Goal: Task Accomplishment & Management: Manage account settings

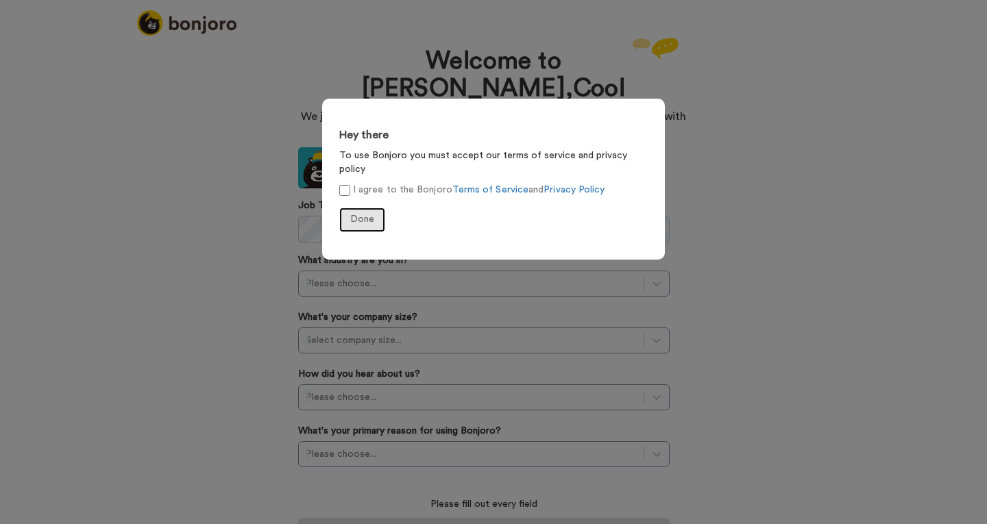
click at [350, 215] on span "Done" at bounding box center [362, 220] width 24 height 10
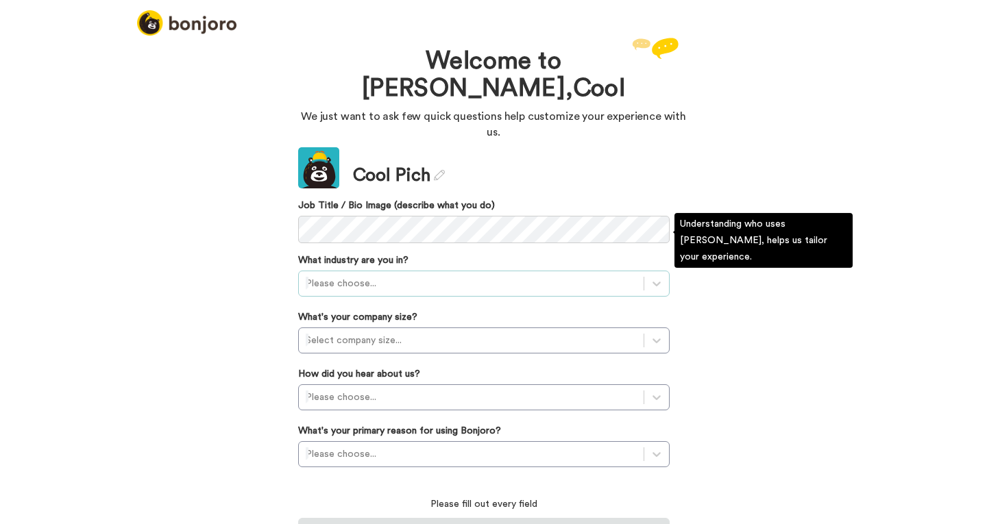
click at [330, 276] on div at bounding box center [471, 284] width 331 height 16
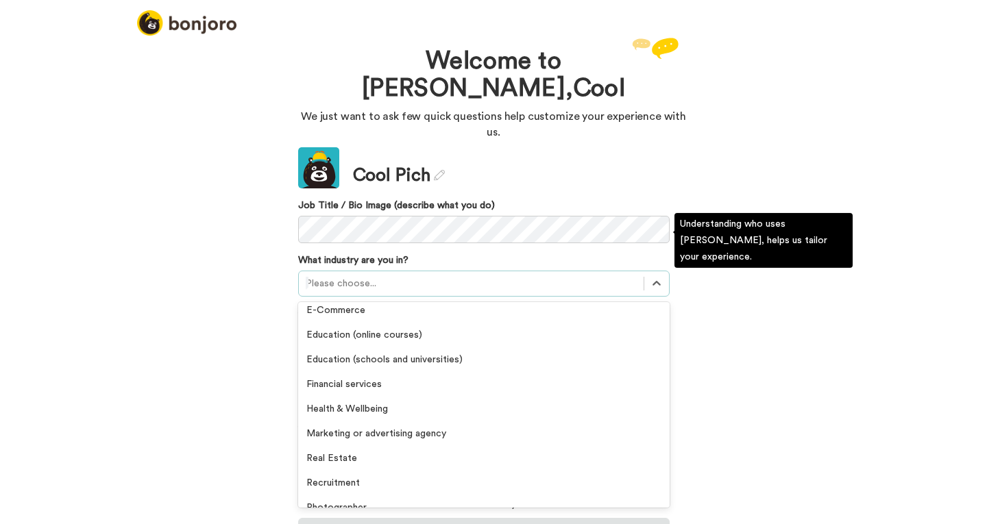
scroll to position [318, 0]
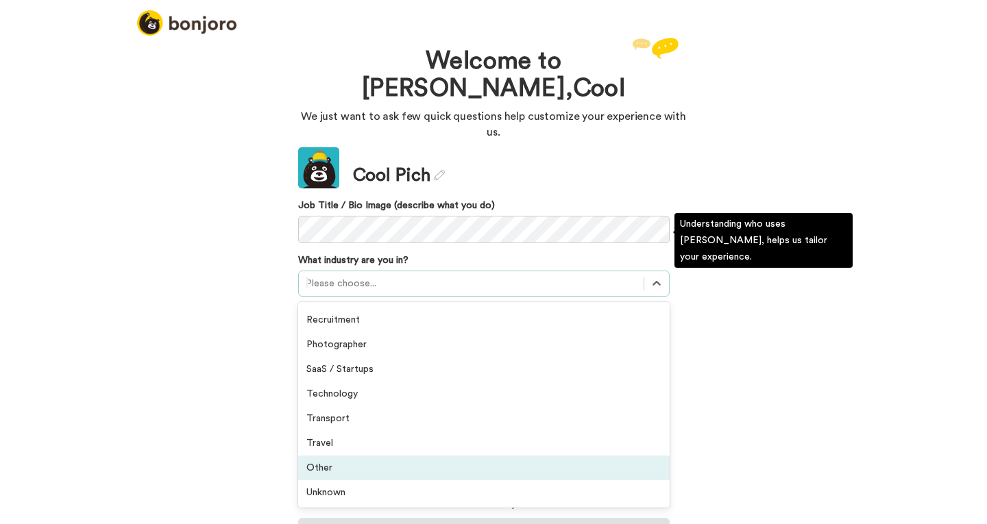
click at [337, 456] on div "Other" at bounding box center [484, 468] width 372 height 25
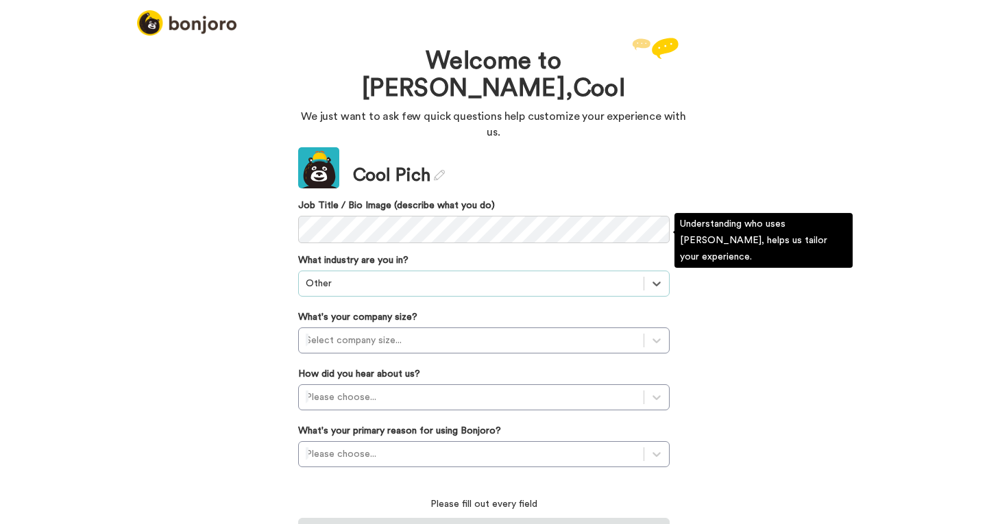
click at [346, 276] on div at bounding box center [471, 284] width 331 height 16
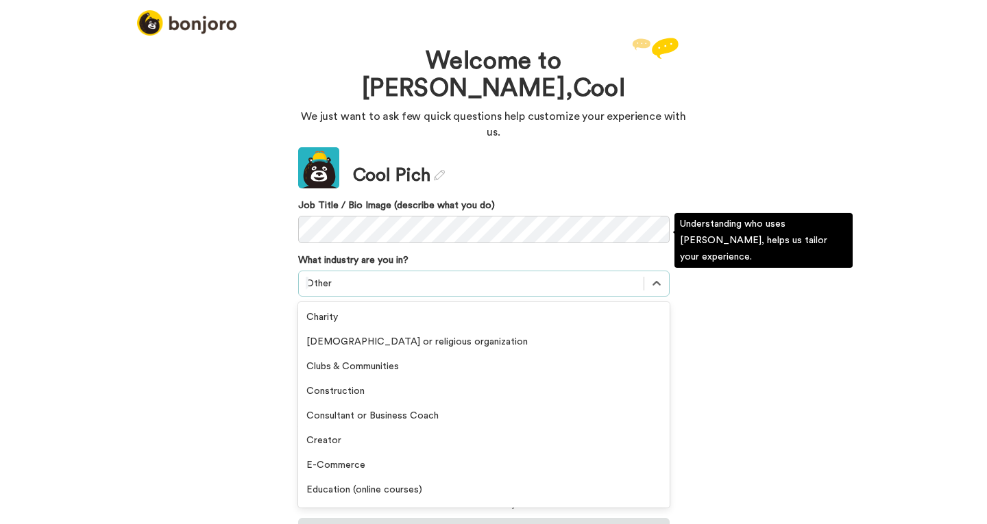
scroll to position [299, 0]
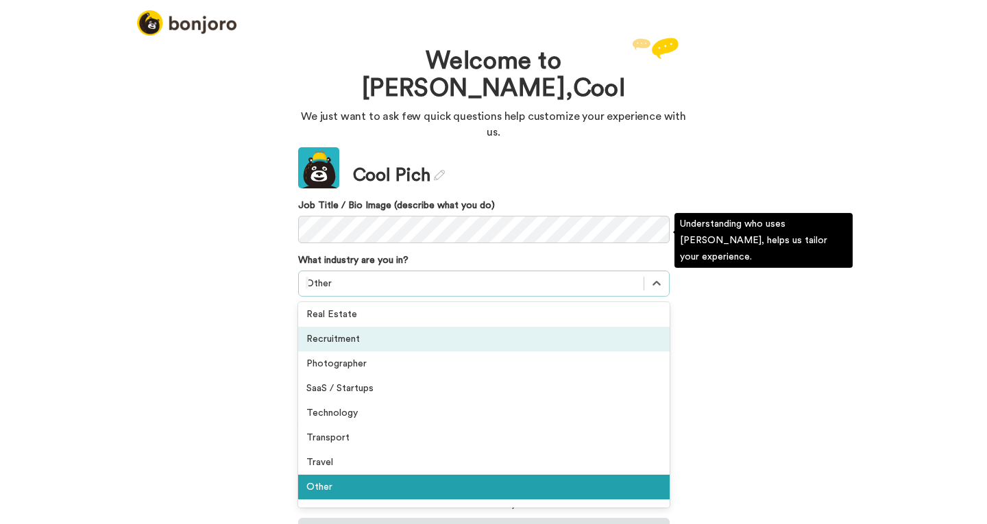
click at [339, 327] on div "Recruitment" at bounding box center [484, 339] width 372 height 25
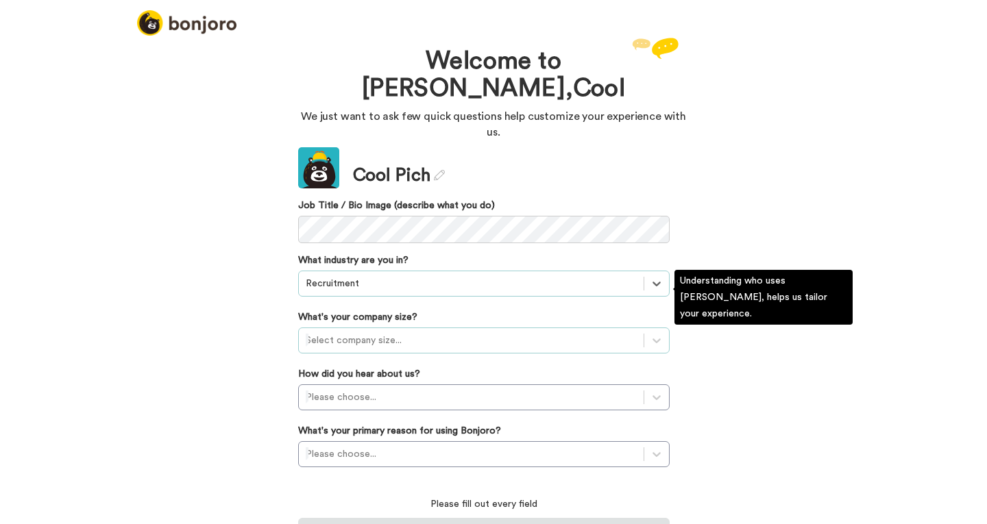
click at [351, 332] on div at bounding box center [471, 340] width 331 height 16
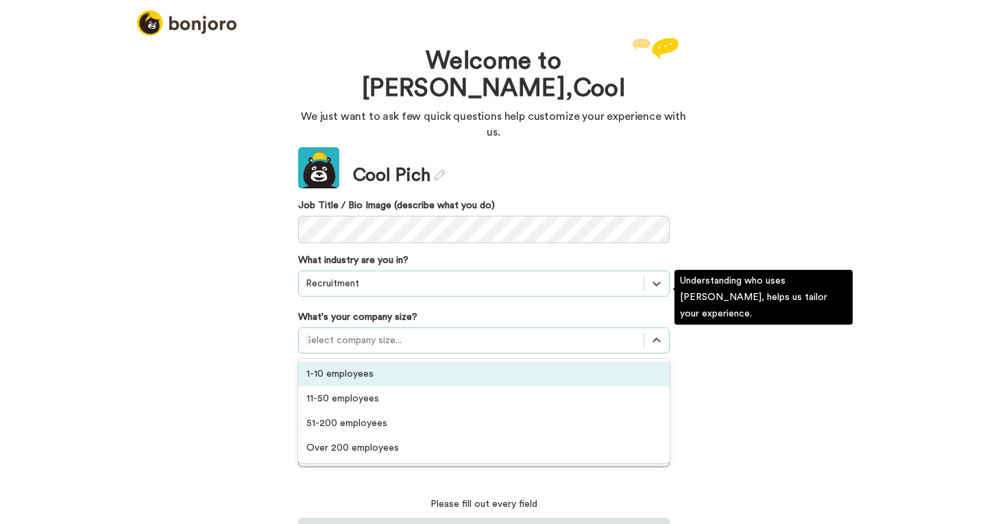
click at [345, 362] on div "1-10 employees" at bounding box center [484, 374] width 372 height 25
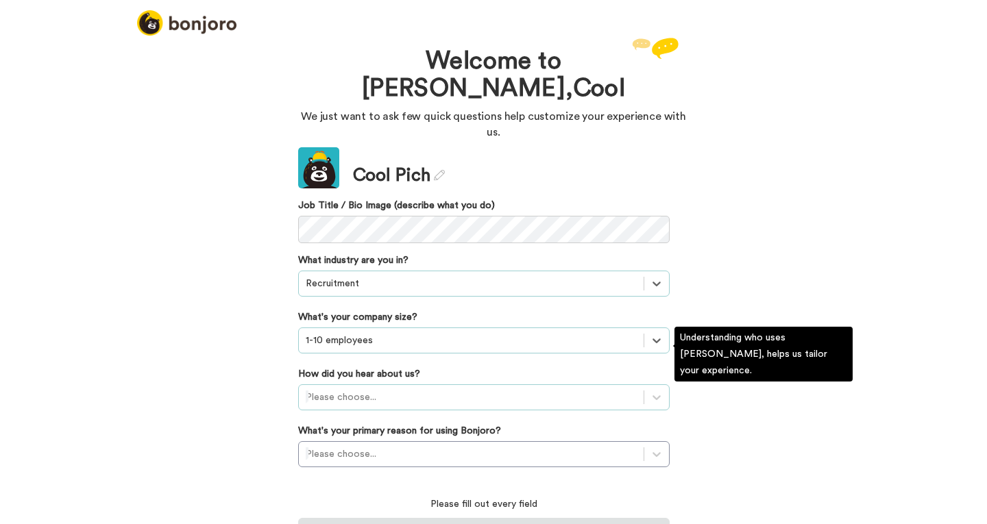
click at [387, 389] on div at bounding box center [471, 397] width 331 height 16
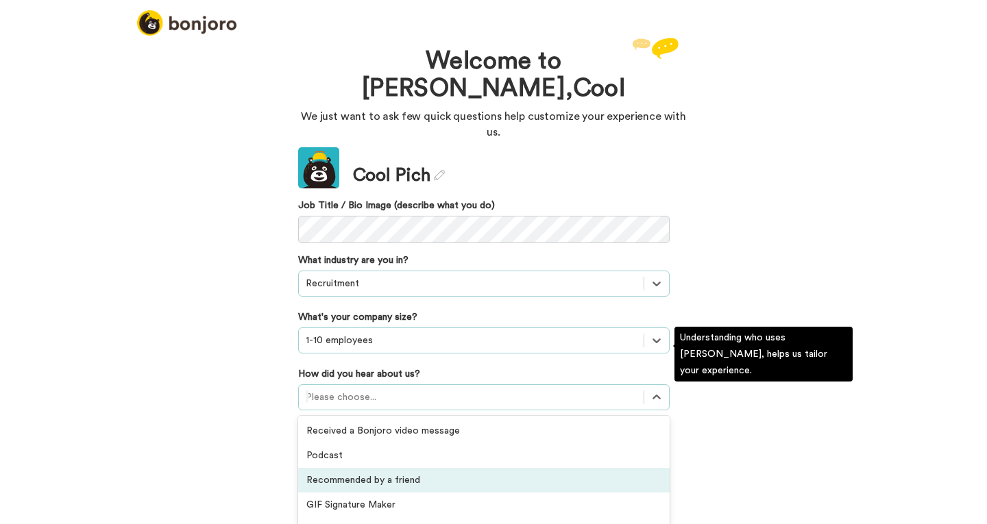
click at [340, 468] on div "Recommended by a friend" at bounding box center [484, 480] width 372 height 25
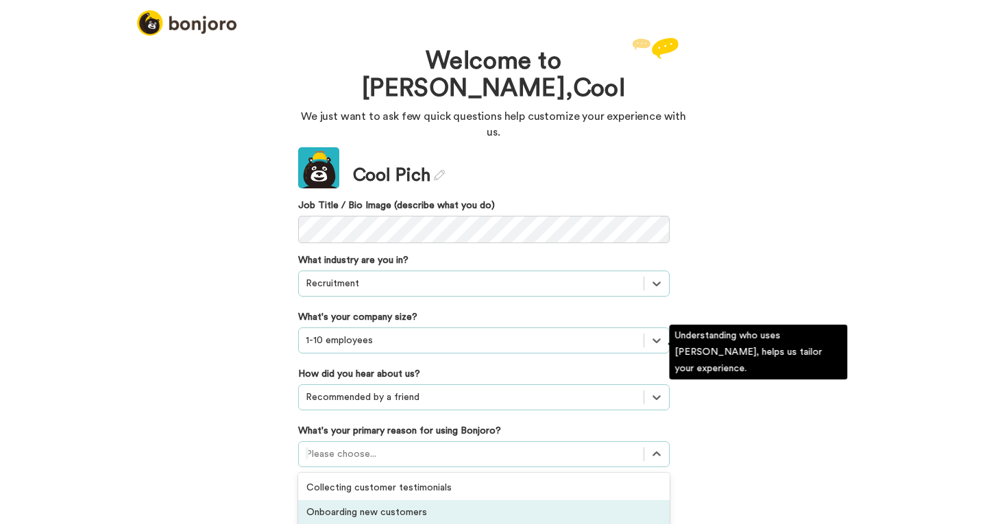
click at [365, 441] on div "option Onboarding new customers focused, 2 of 6. 6 results available. Use Up an…" at bounding box center [484, 454] width 372 height 26
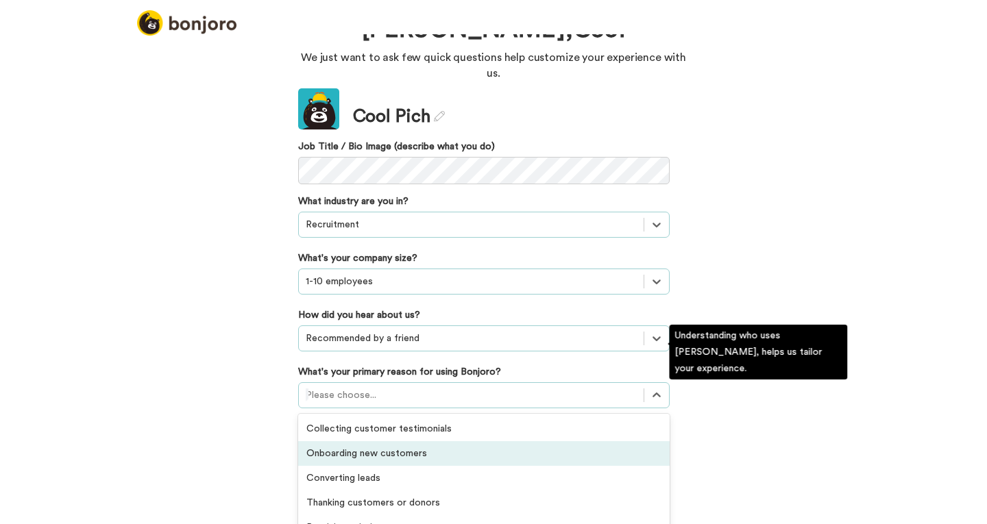
click at [388, 441] on div "Onboarding new customers" at bounding box center [484, 453] width 372 height 25
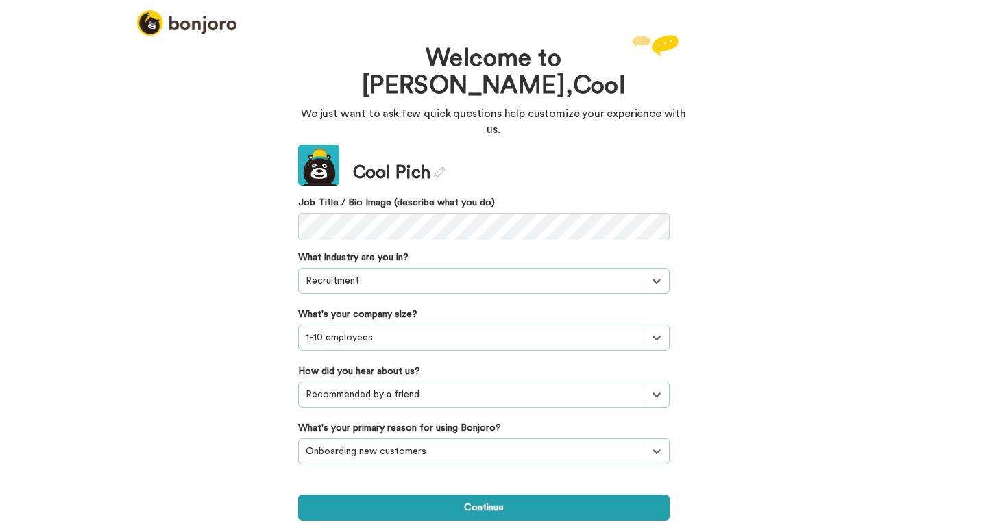
scroll to position [0, 0]
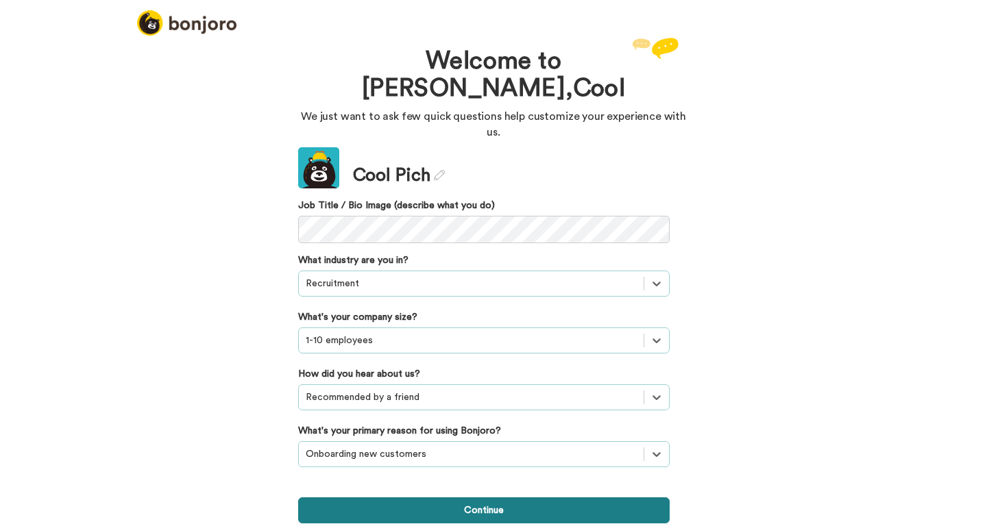
click at [504, 498] on button "Continue" at bounding box center [484, 511] width 372 height 26
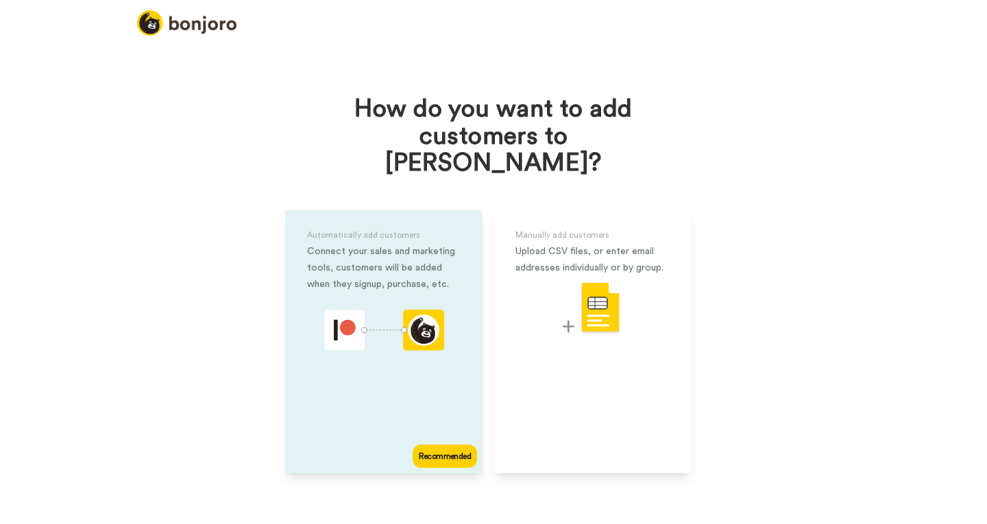
click at [464, 445] on div "Recommended" at bounding box center [445, 456] width 64 height 23
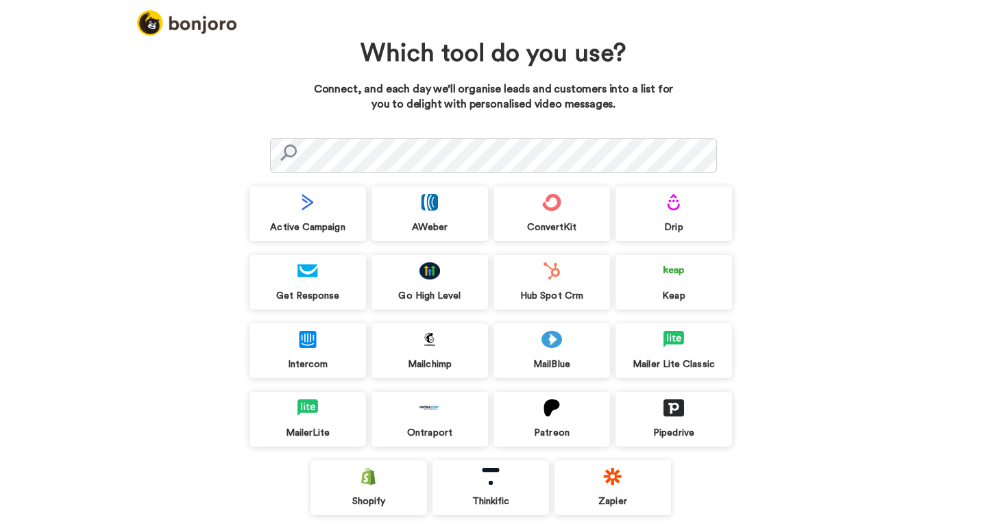
scroll to position [60, 0]
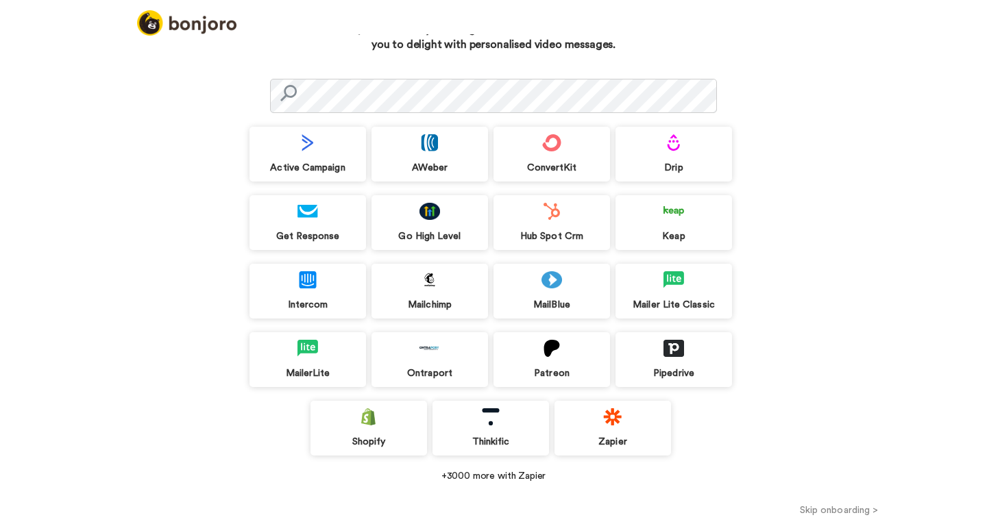
click at [334, 169] on div "Active Campaign" at bounding box center [308, 168] width 117 height 12
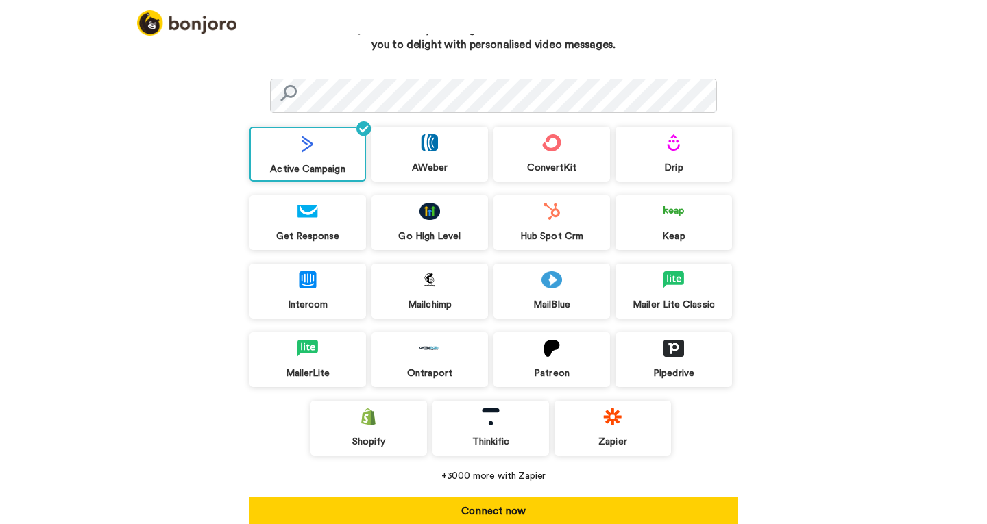
scroll to position [87, 0]
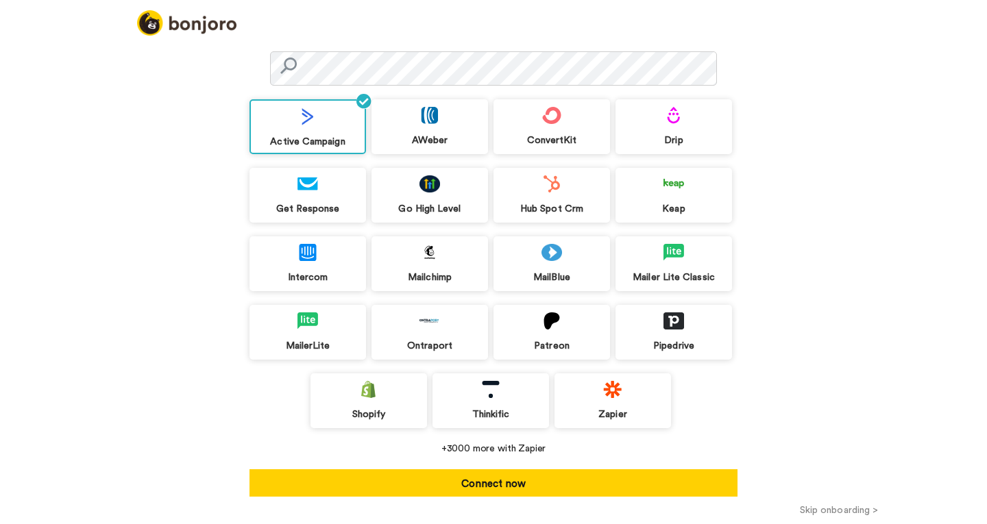
click at [833, 505] on button "Skip onboarding >" at bounding box center [839, 510] width 296 height 14
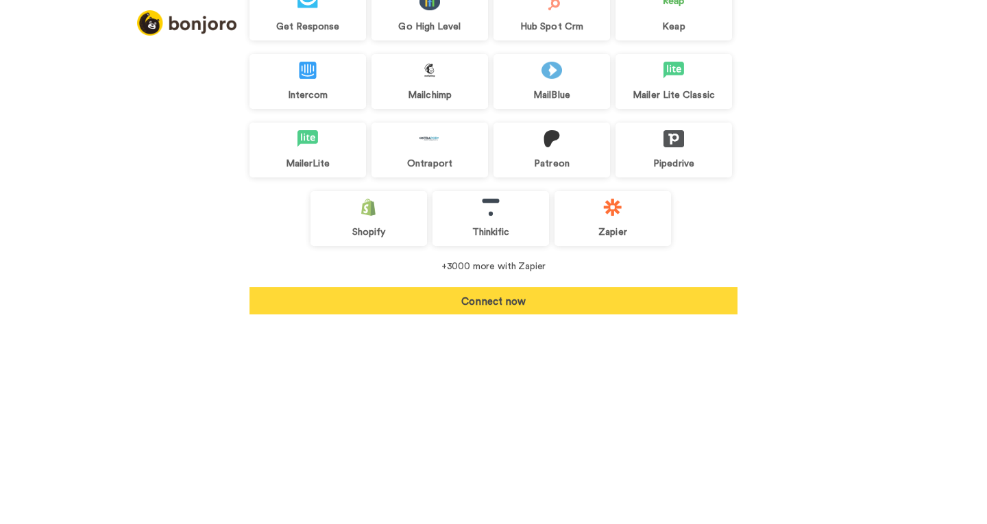
scroll to position [66, 0]
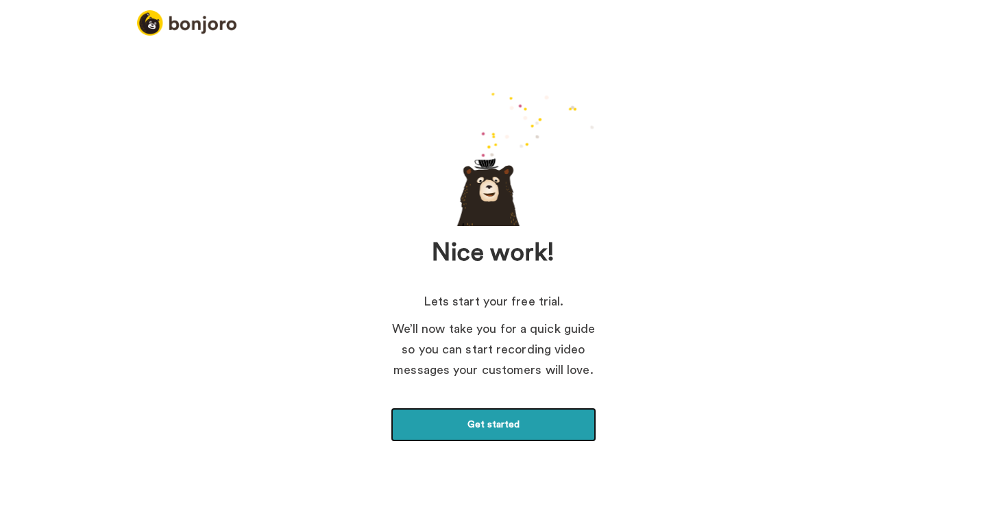
click at [504, 435] on link "Get started" at bounding box center [494, 425] width 206 height 34
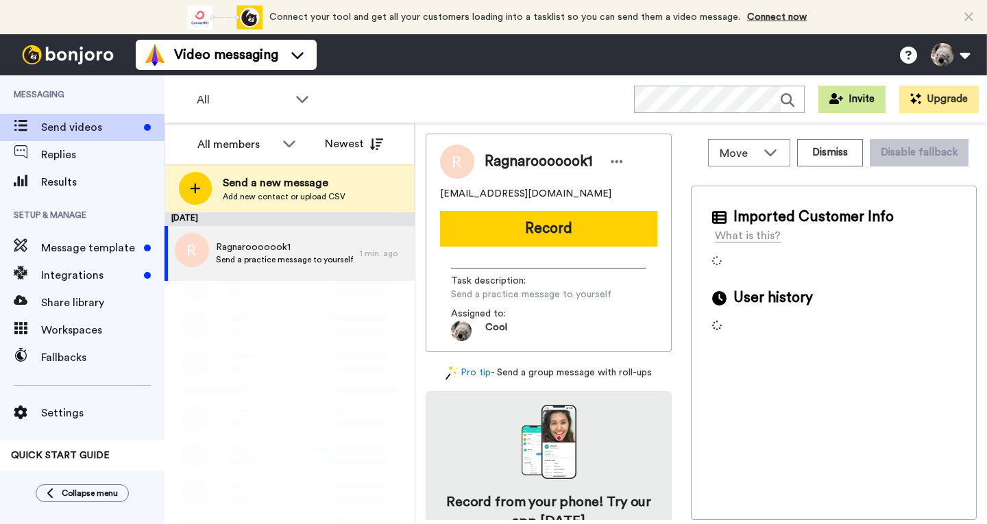
click at [849, 101] on button "Invite" at bounding box center [851, 99] width 67 height 27
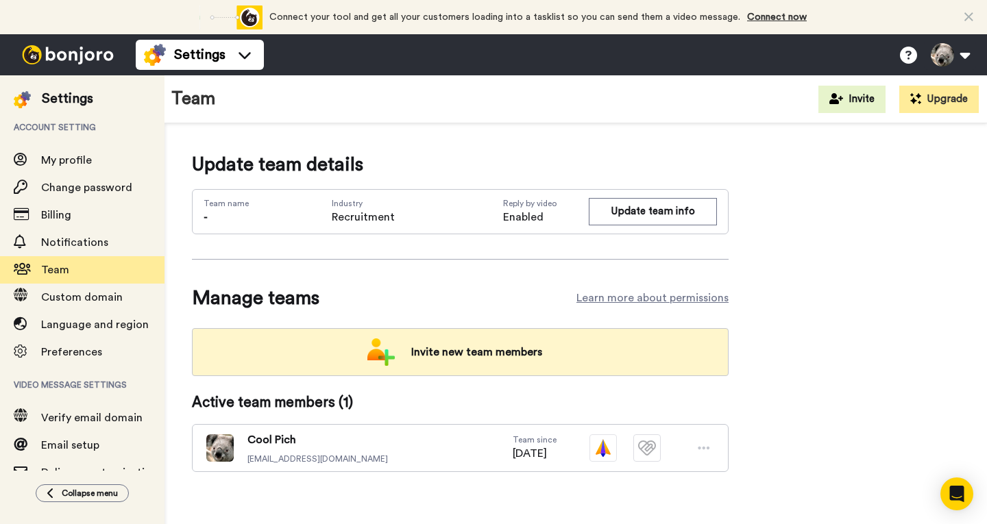
click at [476, 358] on span "Invite new team members" at bounding box center [476, 352] width 153 height 27
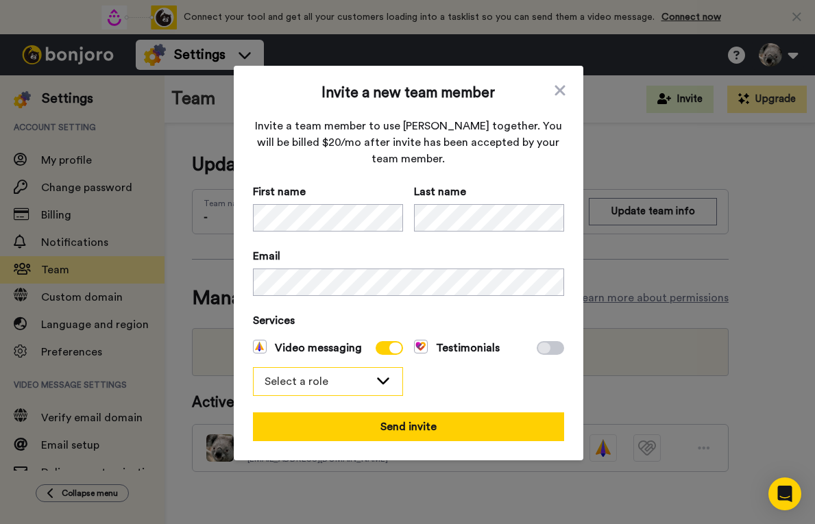
click at [369, 385] on div "Select a role" at bounding box center [328, 381] width 149 height 27
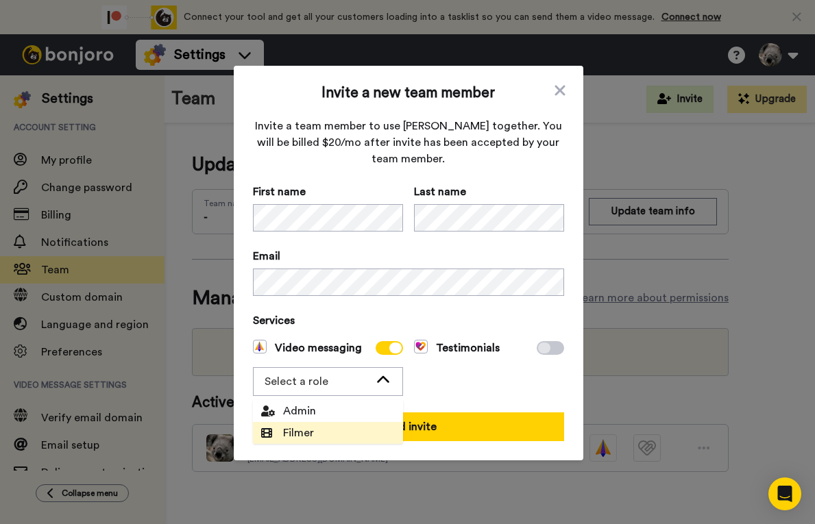
click at [319, 437] on li "Filmer" at bounding box center [328, 433] width 150 height 22
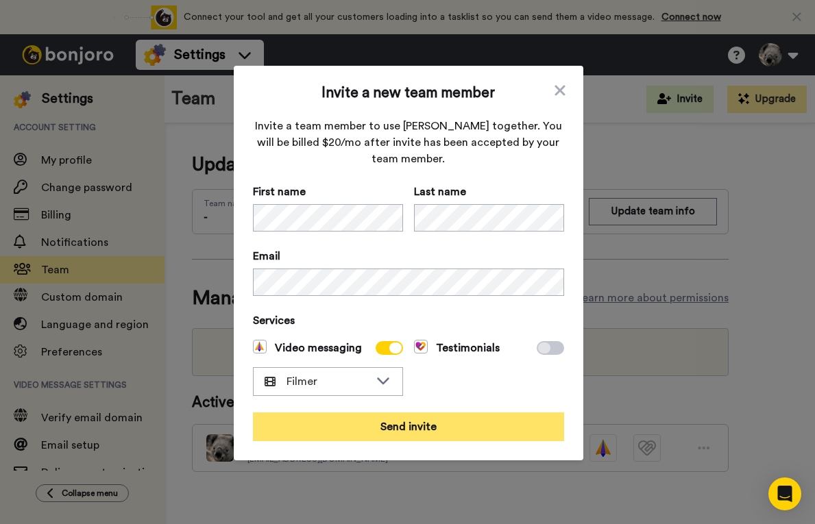
click at [415, 426] on button "Send invite" at bounding box center [408, 427] width 311 height 29
